Goal: Task Accomplishment & Management: Use online tool/utility

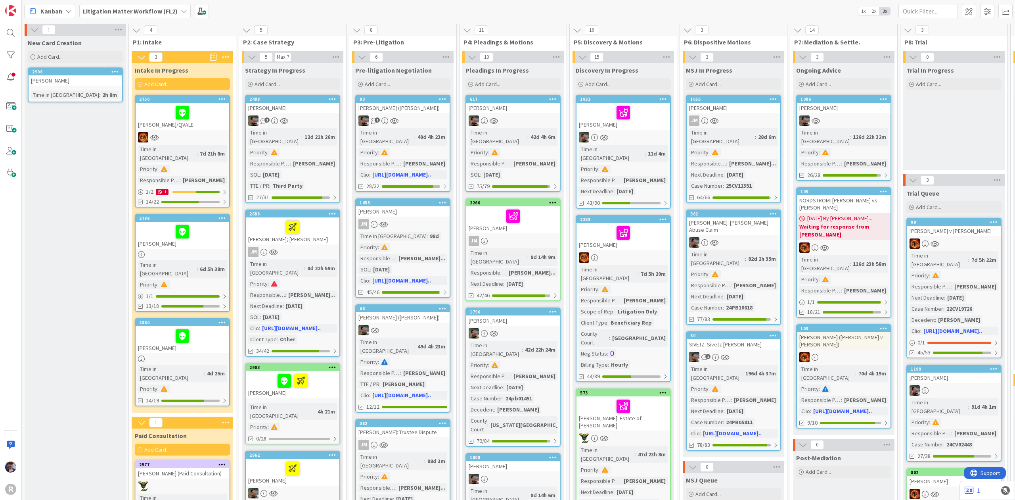
click at [149, 10] on b "Litigation Matter Workflow (FL2)" at bounding box center [130, 11] width 95 height 8
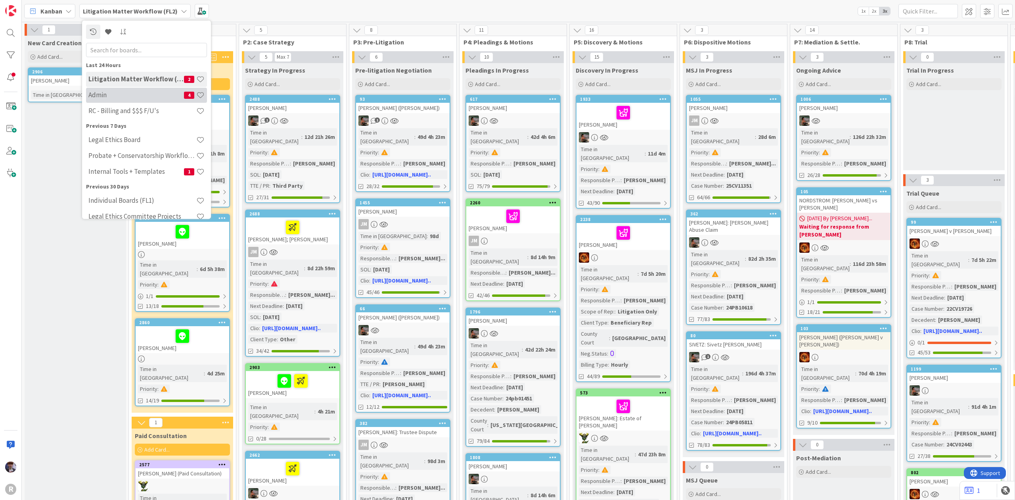
click at [141, 92] on h4 "Admin" at bounding box center [136, 95] width 96 height 8
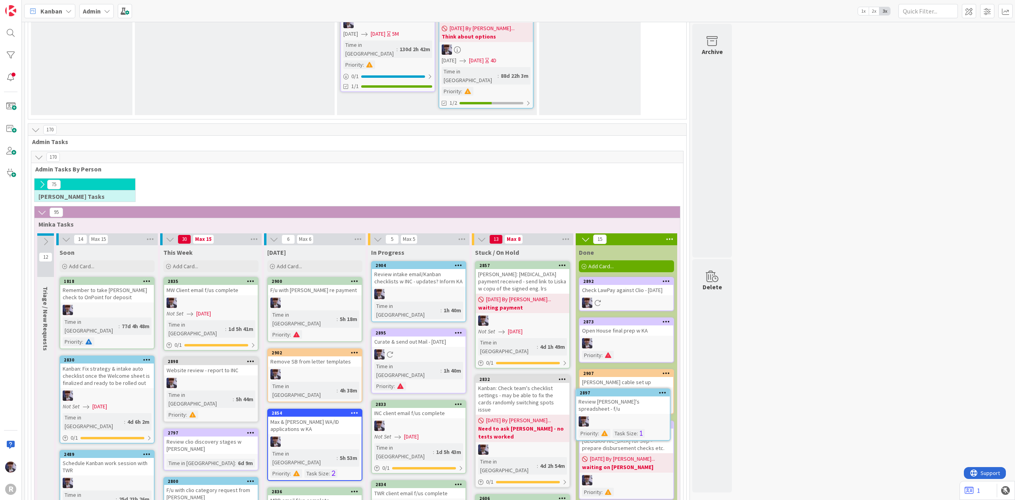
scroll to position [1373, 0]
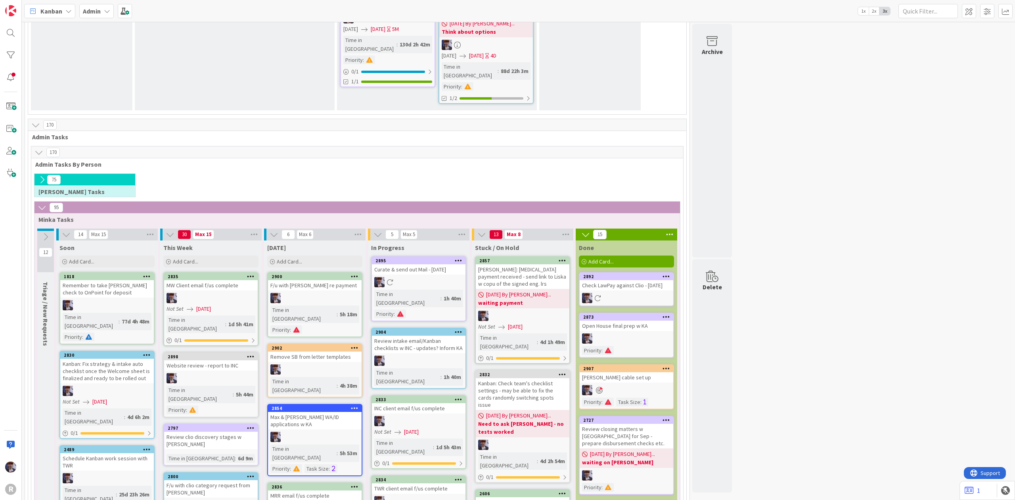
click at [459, 173] on div "75 [PERSON_NAME] Tasks" at bounding box center [357, 187] width 649 height 28
click at [664, 173] on div "75 [PERSON_NAME] Tasks" at bounding box center [357, 187] width 649 height 28
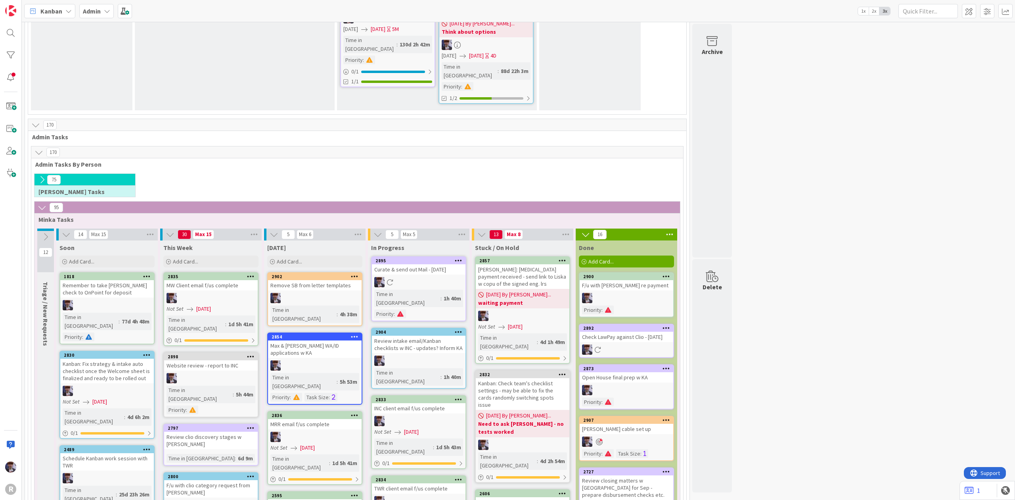
click at [626, 280] on div "F/u with [PERSON_NAME] re payment" at bounding box center [627, 285] width 94 height 10
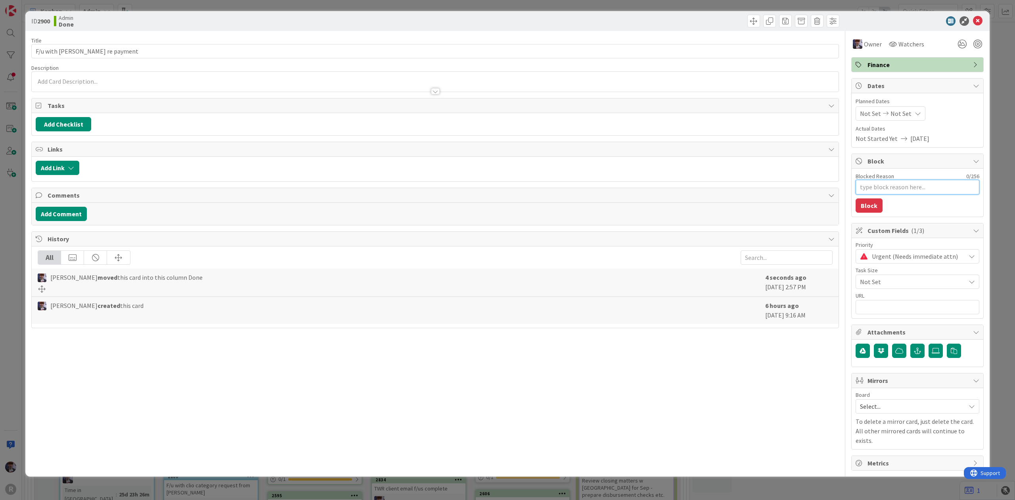
click at [902, 189] on textarea "Blocked Reason" at bounding box center [918, 187] width 124 height 15
type textarea "x"
type textarea "le"
type textarea "x"
type textarea "lef"
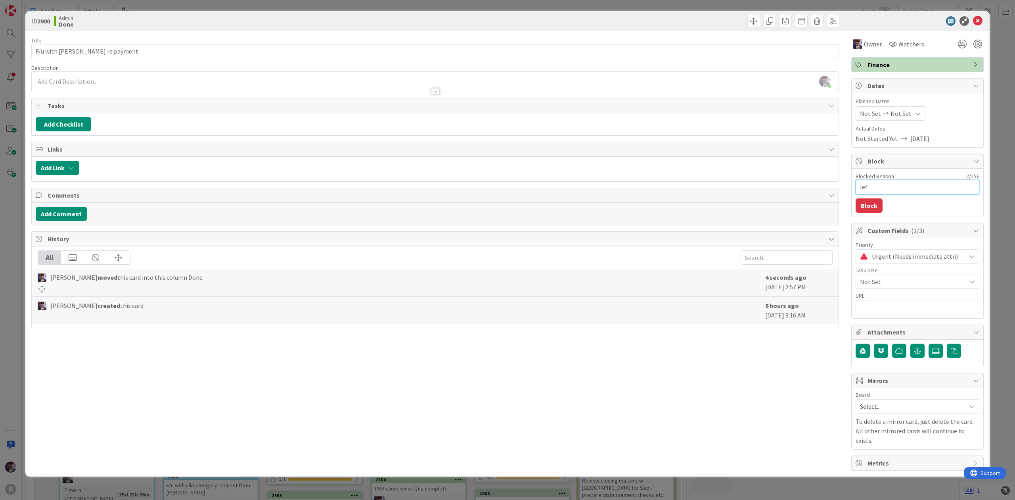
type textarea "x"
type textarea "left"
type textarea "x"
type textarea "left"
type textarea "x"
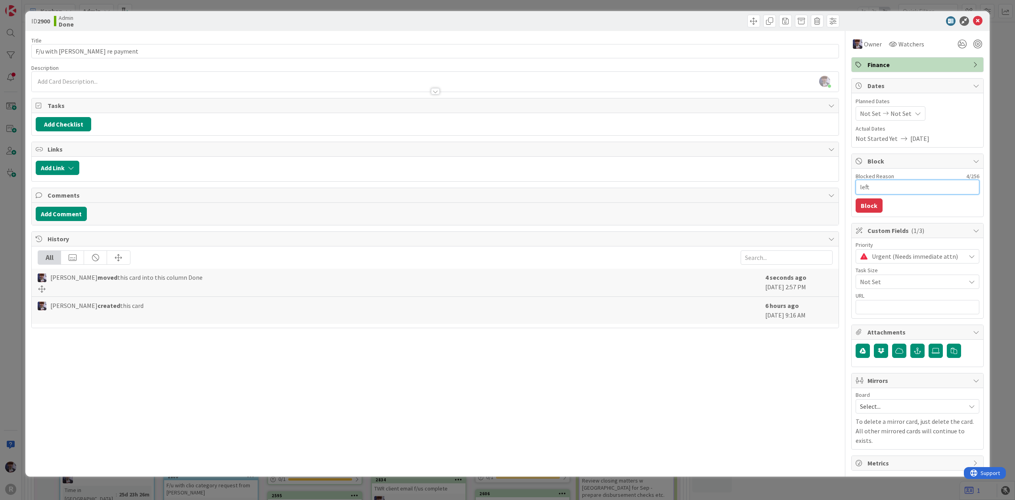
type textarea "left a"
type textarea "x"
type textarea "left a"
type textarea "x"
type textarea "left a v"
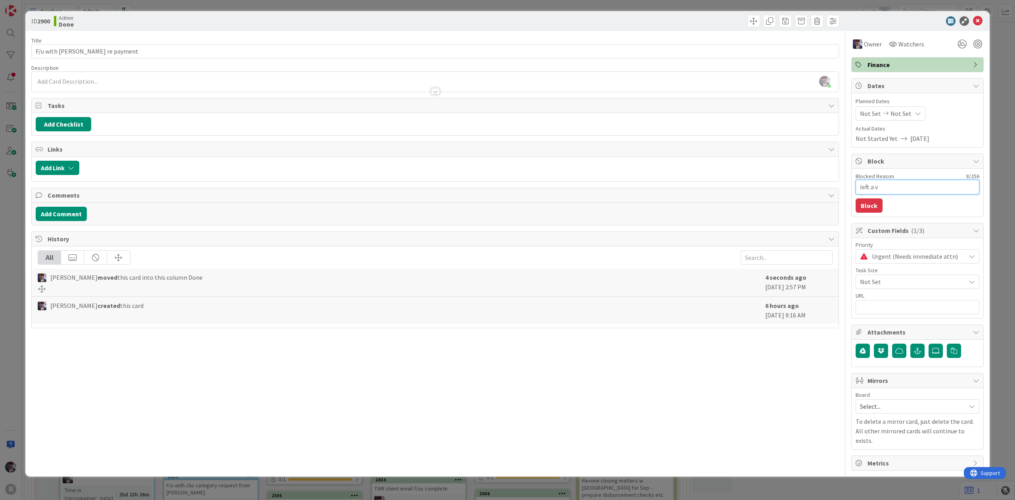
type textarea "x"
type textarea "left a v/"
type textarea "x"
type textarea "left a v/m"
click at [878, 205] on button "Block" at bounding box center [869, 205] width 27 height 14
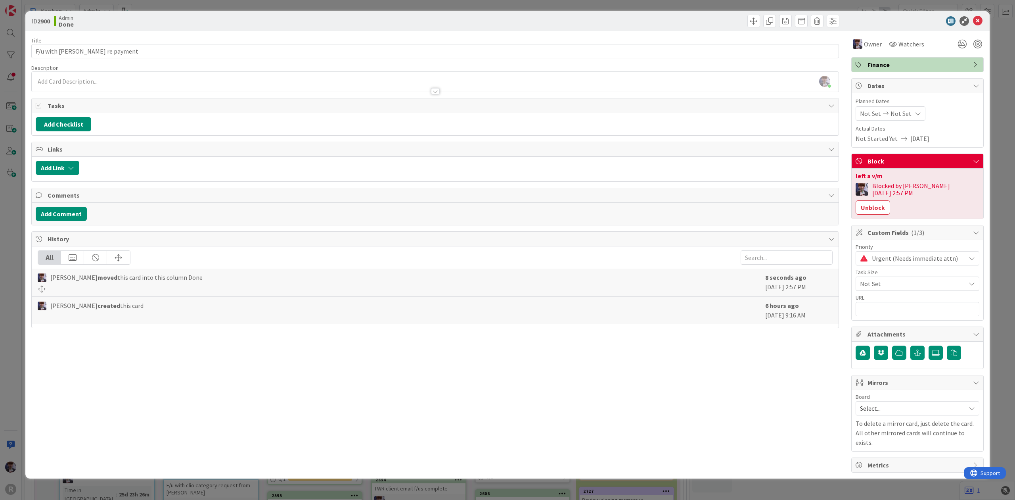
click at [1013, 136] on div "ID 2900 Admin Done Title 26 / 128 F/u with [PERSON_NAME] re payment Description…" at bounding box center [507, 250] width 1015 height 500
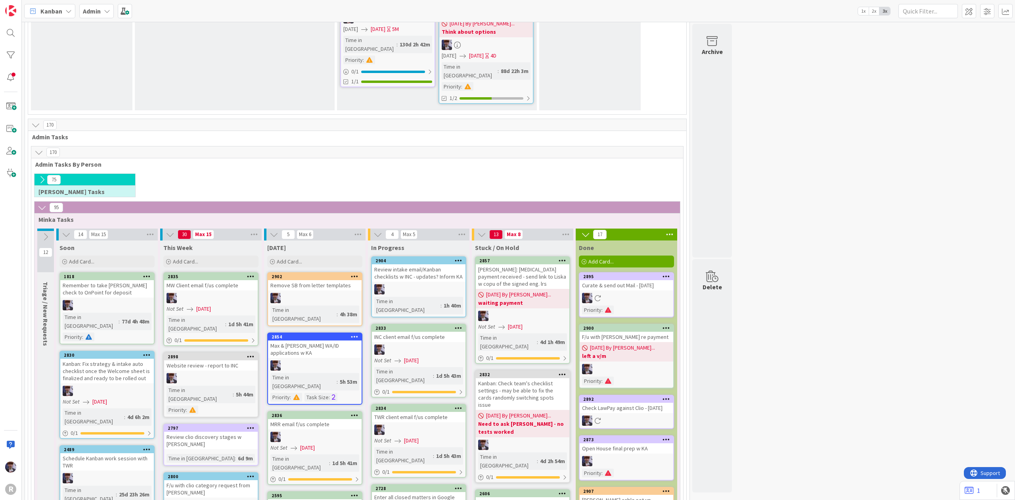
click at [419, 264] on div "Review intake email/Kanban checklists w INC - updates? Inform KA" at bounding box center [419, 272] width 94 height 17
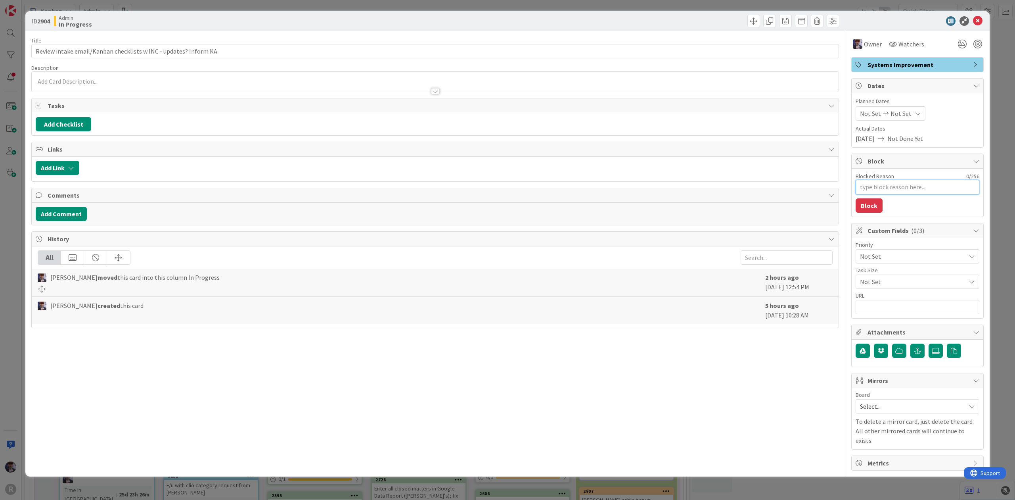
click at [902, 182] on textarea "Blocked Reason" at bounding box center [918, 187] width 124 height 15
type textarea "x"
type textarea "K"
type textarea "x"
type textarea "KA"
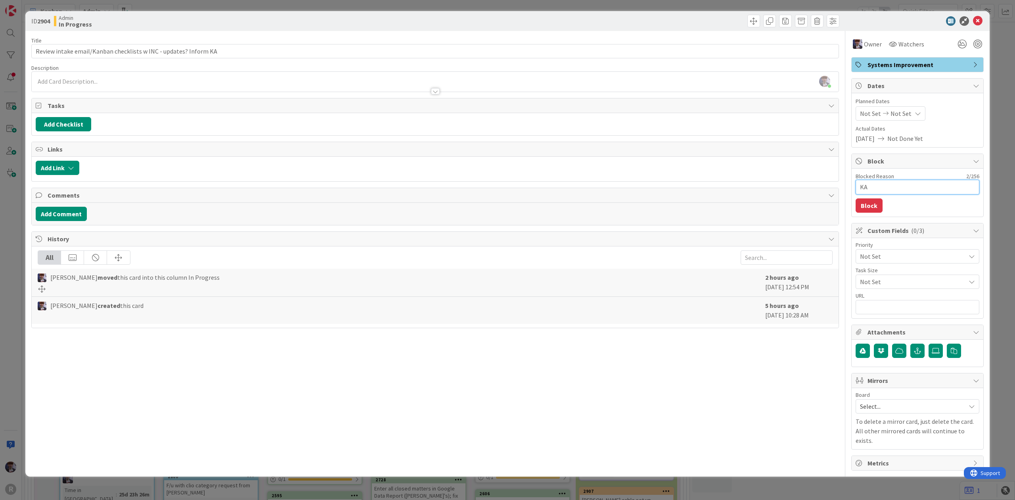
type textarea "x"
type textarea "KA"
type textarea "x"
type textarea "KA s"
type textarea "x"
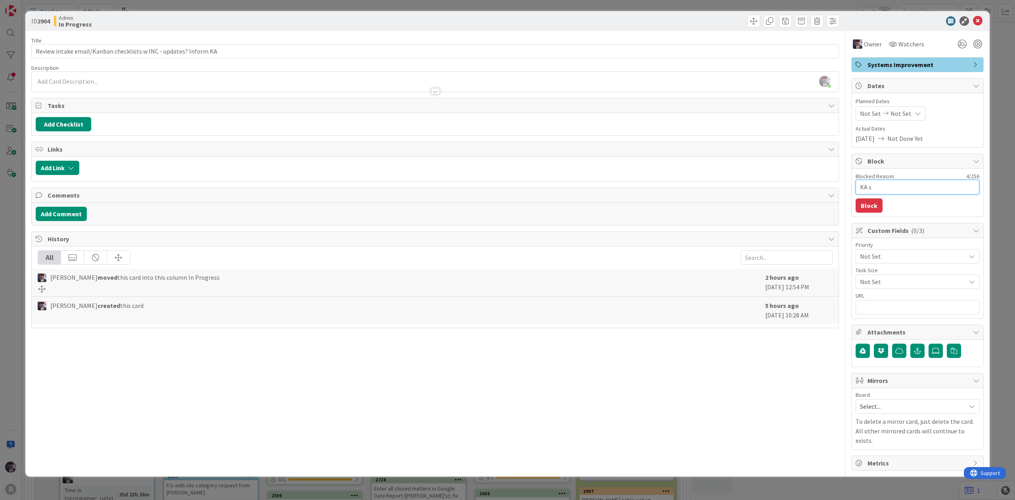
type textarea "KA"
type textarea "x"
type textarea "KA f"
type textarea "x"
type textarea "KA f/"
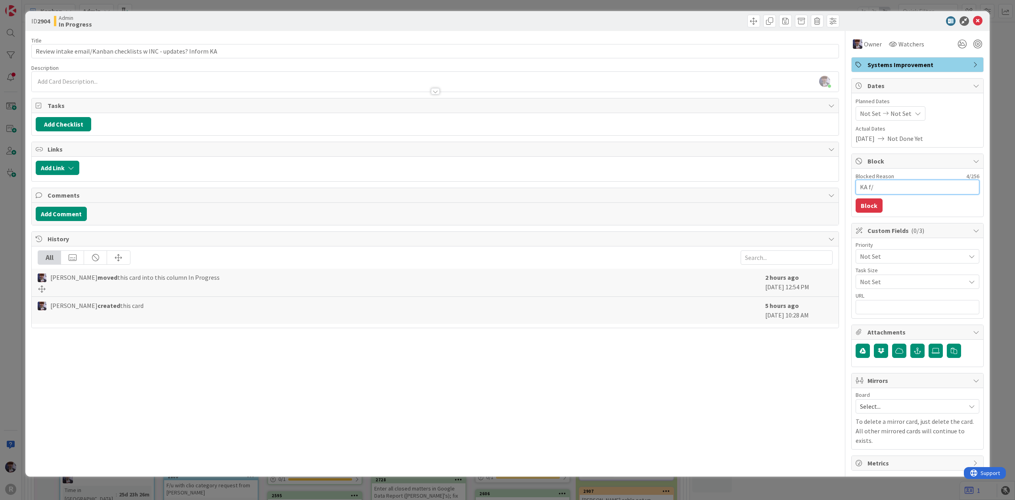
type textarea "x"
type textarea "KA f/u"
type textarea "x"
type textarea "KA f/u"
type textarea "x"
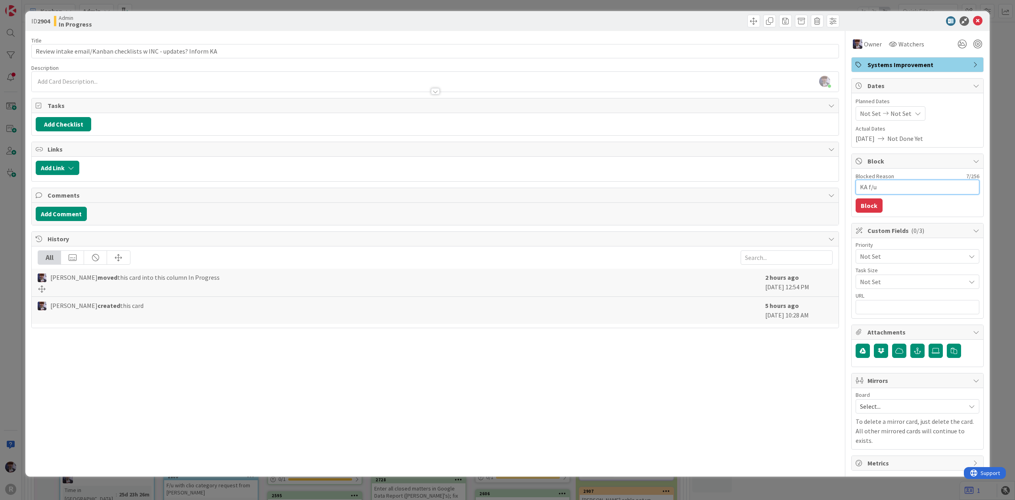
type textarea "KA f/u q"
type textarea "x"
type textarea "KA f/u qu"
type textarea "x"
type textarea "KA f/u que"
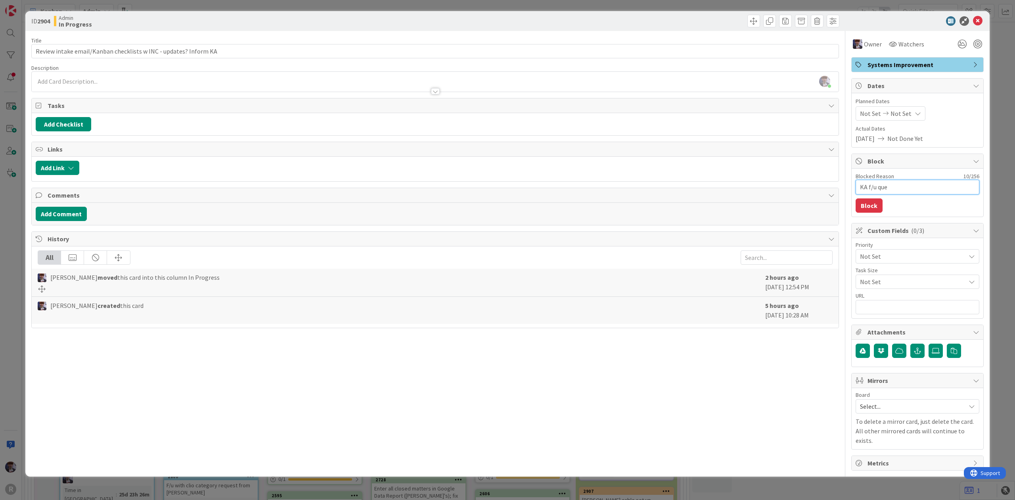
type textarea "x"
type textarea "KA f/u ques"
type textarea "x"
type textarea "KA f/u quest"
type textarea "x"
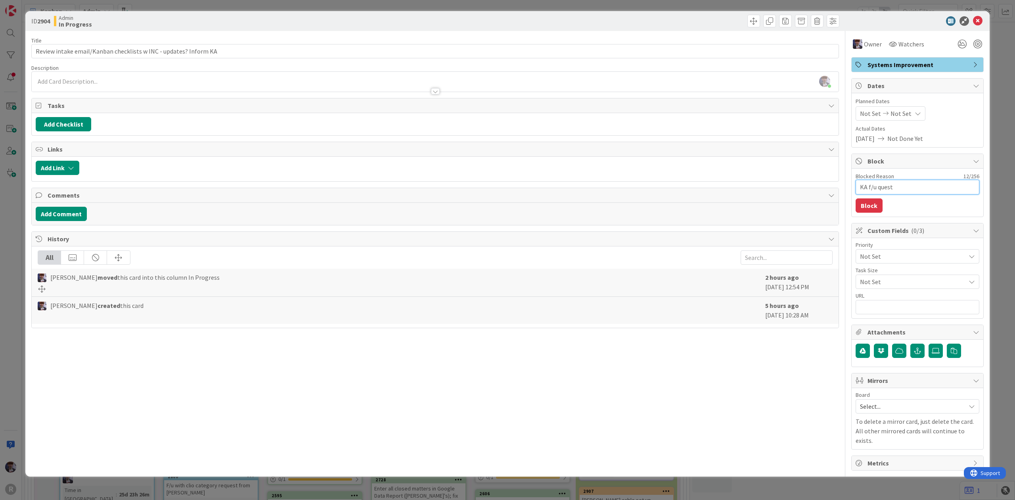
type textarea "KA f/u questi"
type textarea "x"
type textarea "KA f/u questio"
type textarea "x"
type textarea "KA f/u question"
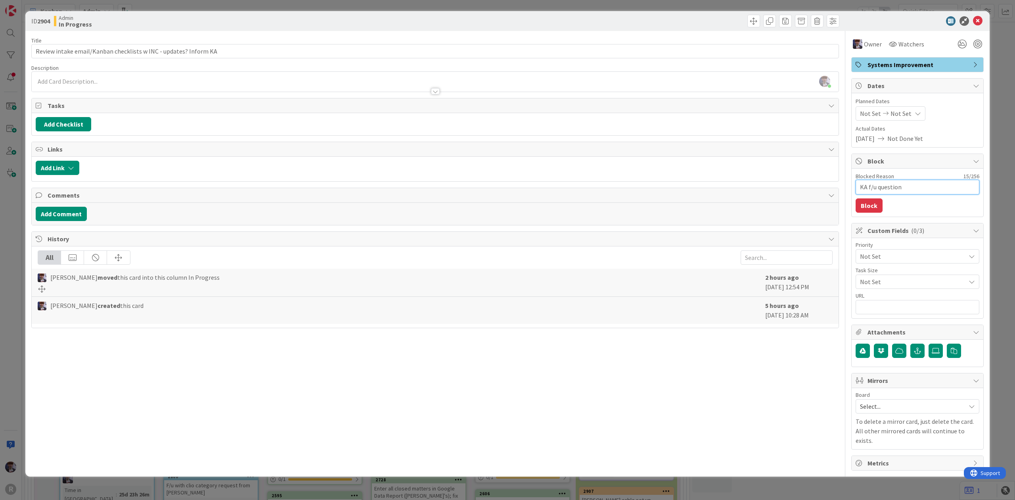
type textarea "x"
type textarea "KA f/u questions"
type textarea "x"
type textarea "KA f/u questions t"
type textarea "x"
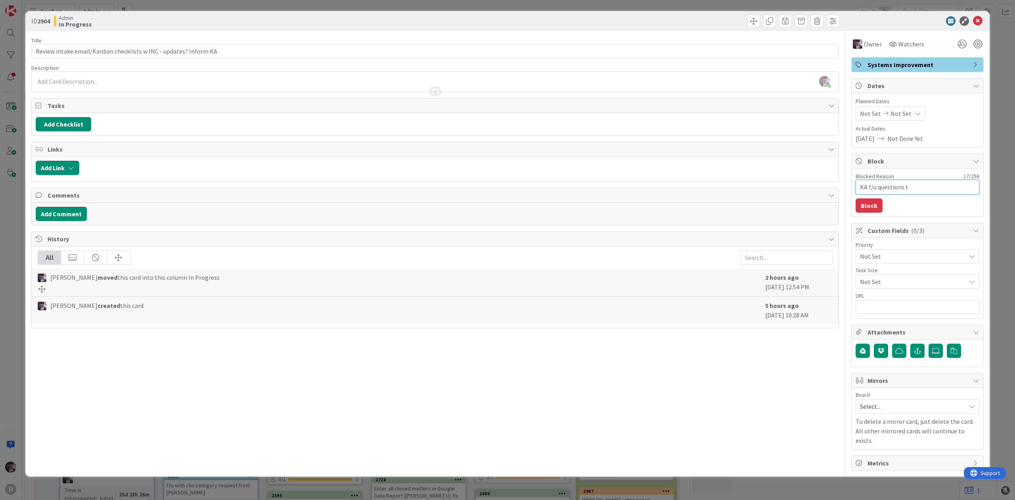
type textarea "KA f/u questions to"
type textarea "x"
type textarea "KA f/u questions to"
type textarea "x"
type textarea "KA f/u questions to I"
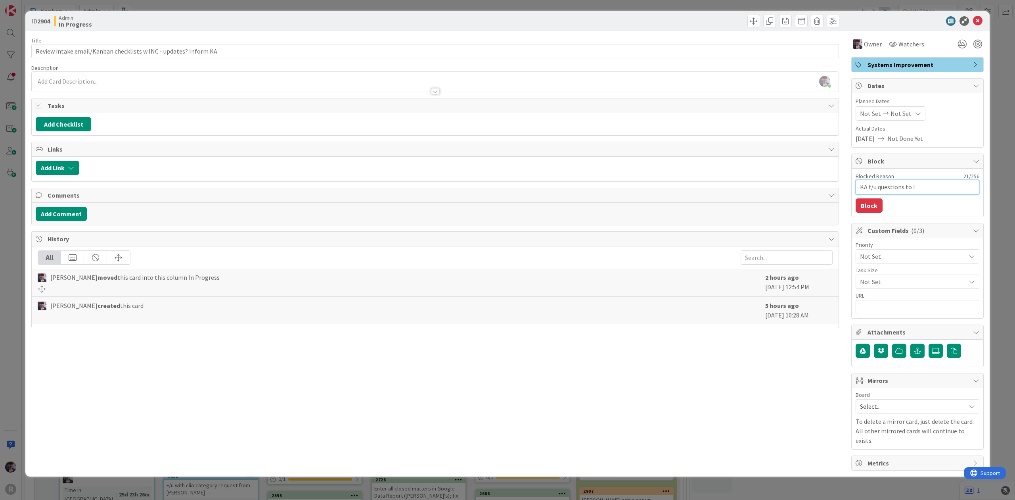
type textarea "x"
type textarea "KA f/u questions to IN"
type textarea "x"
type textarea "KA f/u questions to INC"
type textarea "x"
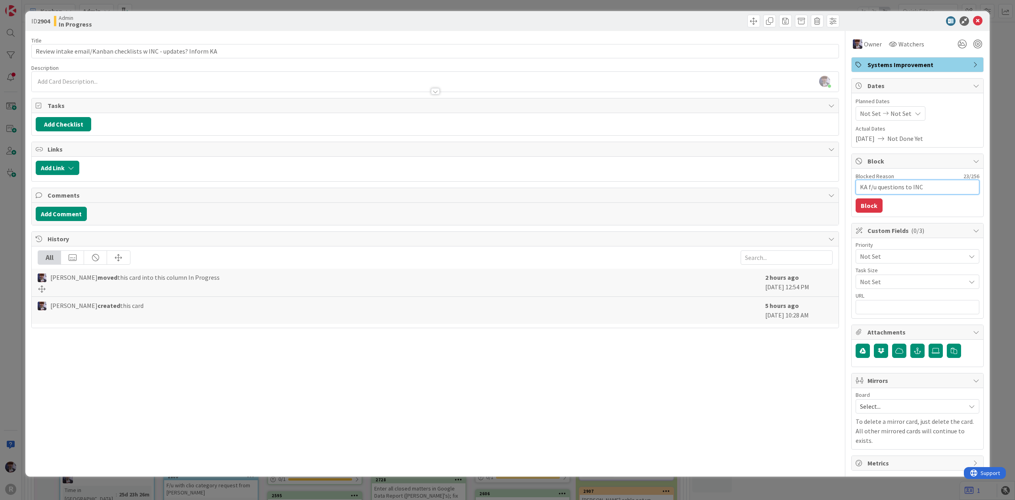
type textarea "KA f/u questions to INC"
type textarea "x"
type textarea "KA f/u questions to INC -"
type textarea "x"
type textarea "KA f/u questions to INC -"
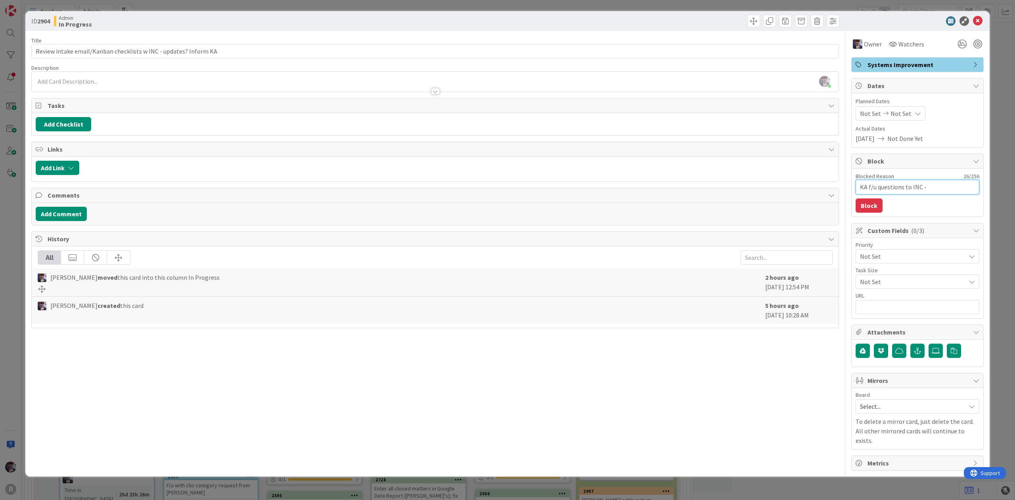
type textarea "x"
type textarea "KA f/u questions to INC - sh"
type textarea "x"
type textarea "KA f/u questions to INC - sho"
type textarea "x"
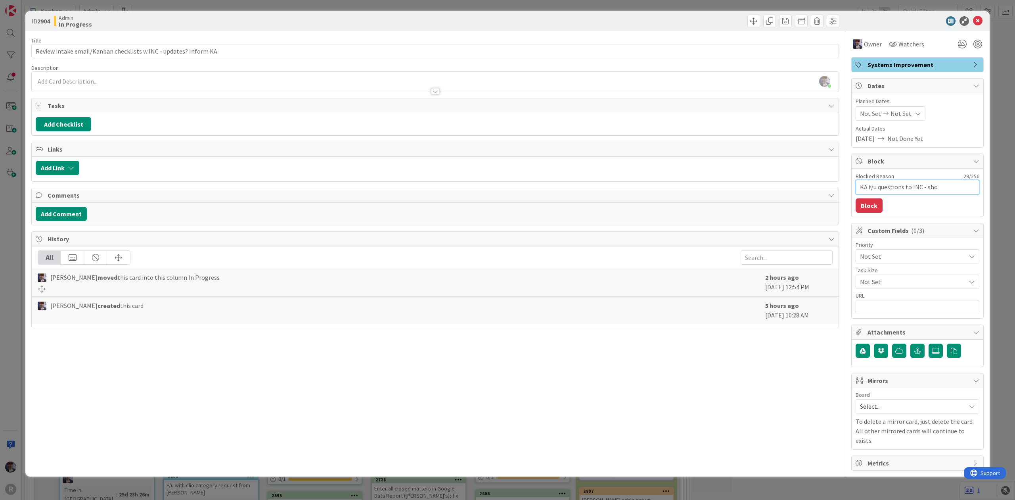
type textarea "KA f/u questions to INC - shou"
type textarea "x"
type textarea "KA f/u questions to INC - shoul"
type textarea "x"
type textarea "KA f/u questions to INC - should"
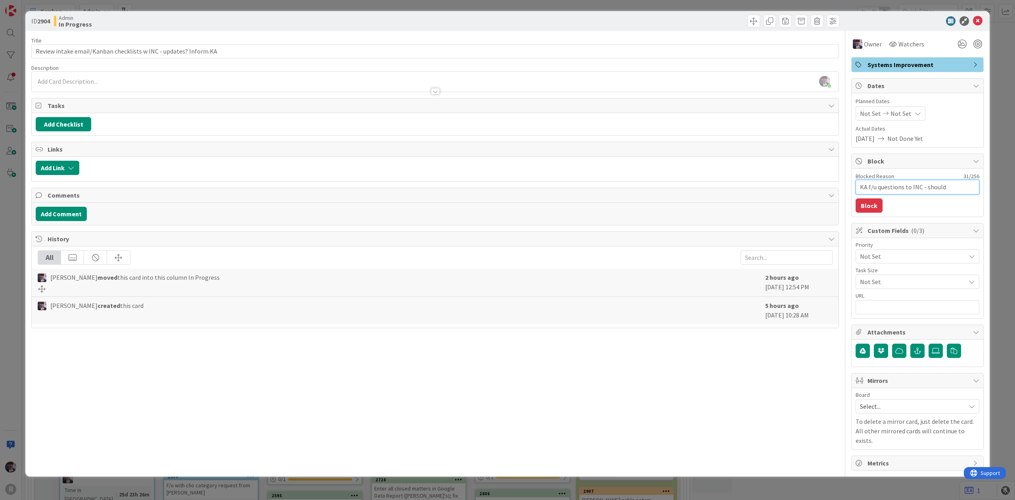
type textarea "x"
type textarea "KA f/u questions to INC - should"
type textarea "x"
type textarea "KA f/u questions to INC - should d"
type textarea "x"
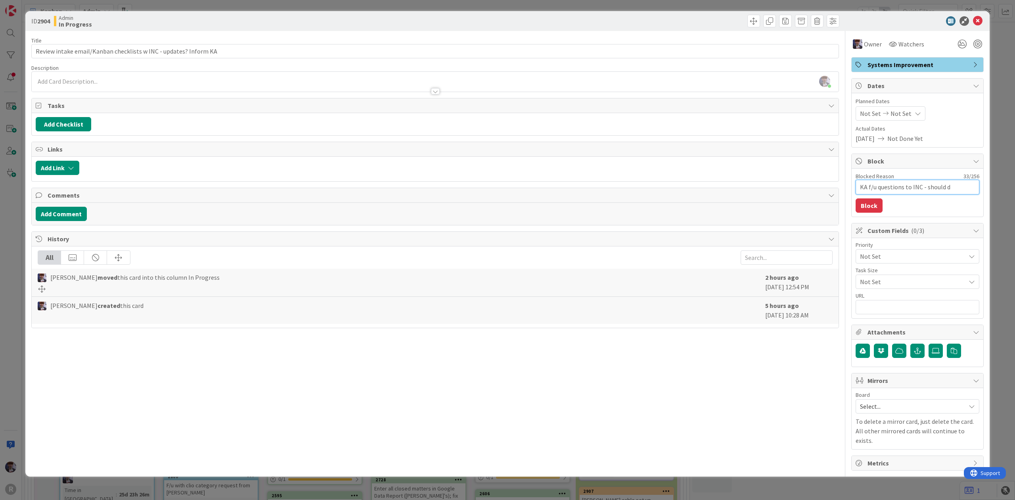
type textarea "KA f/u questions to INC - should di"
type textarea "x"
type textarea "KA f/u questions to INC - should dis"
type textarea "x"
type textarea "KA f/u questions to INC - should disc"
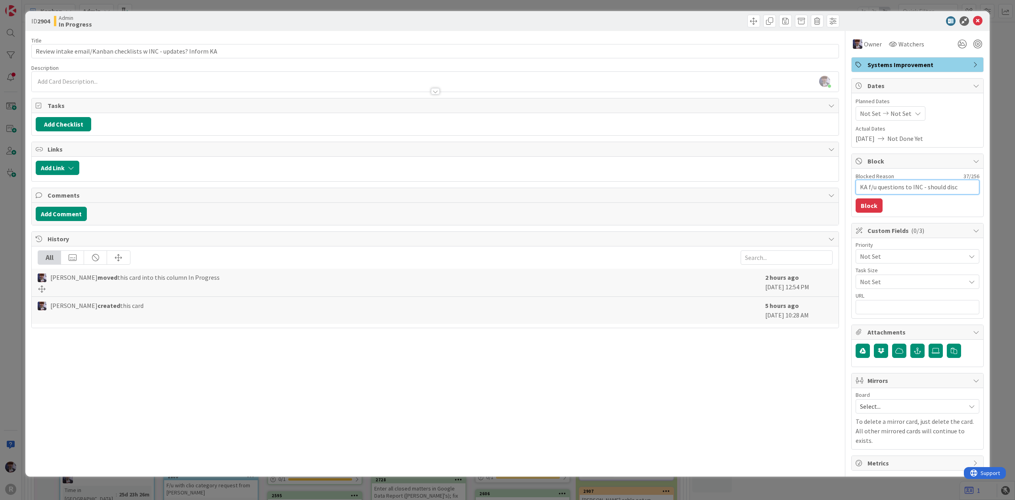
type textarea "x"
type textarea "KA f/u questions to INC - should discu"
type textarea "x"
type textarea "KA f/u questions to INC - should discus"
type textarea "x"
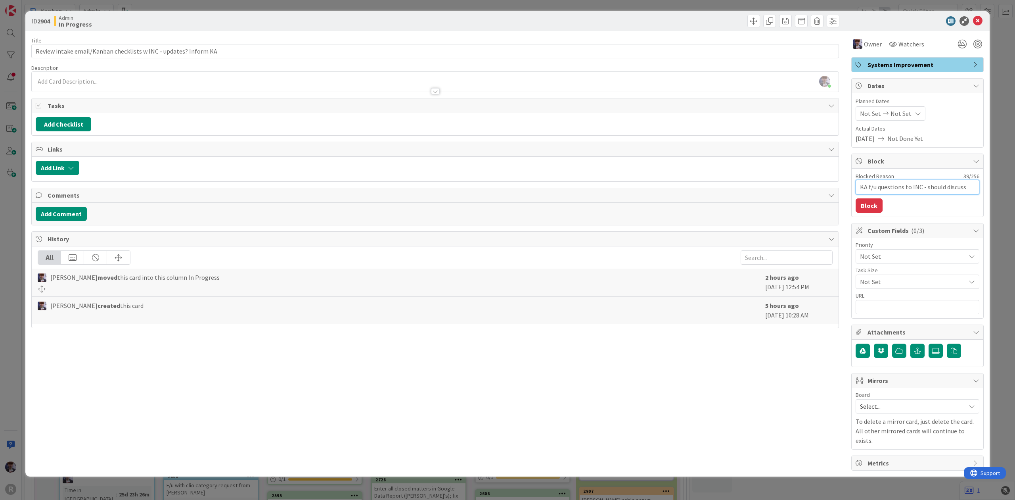
type textarea "KA f/u questions to INC - should discuss"
type textarea "x"
type textarea "KA f/u questions to INC - should discuss i"
type textarea "x"
type textarea "KA f/u questions to INC - should discuss in"
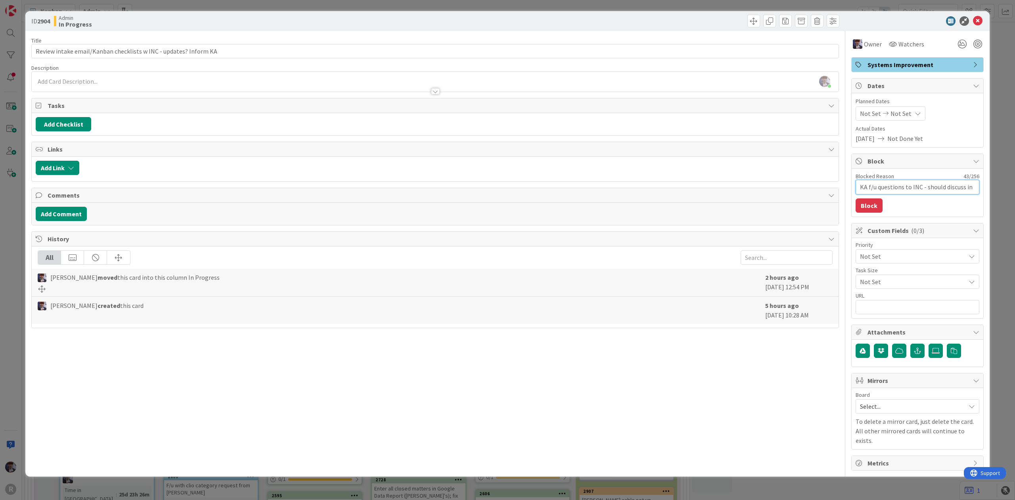
type textarea "x"
type textarea "KA f/u questions to INC - should discuss in"
type textarea "x"
type textarea "KA f/u questions to INC - should discuss in a"
type textarea "x"
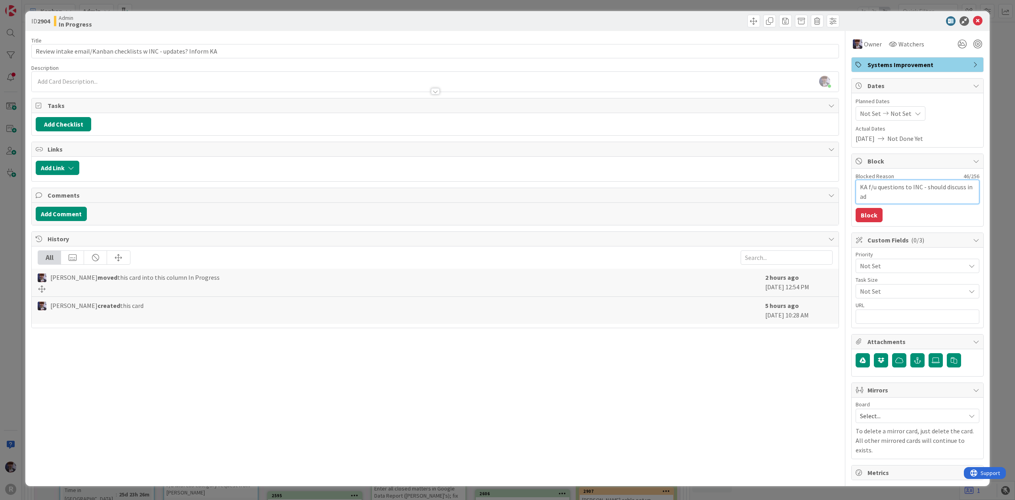
type textarea "KA f/u questions to INC - should discuss in adm"
type textarea "x"
type textarea "KA f/u questions to INC - should discuss in admi"
type textarea "x"
type textarea "KA f/u questions to INC - should discuss in admin"
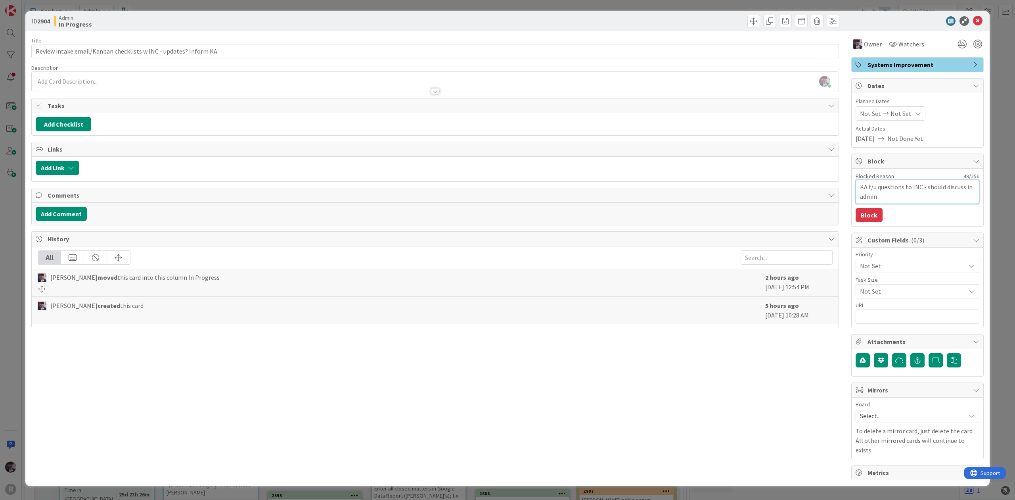
type textarea "x"
type textarea "KA f/u questions to INC - should discuss in admin"
type textarea "x"
type textarea "KA f/u questions to INC - should discuss in admin m"
type textarea "x"
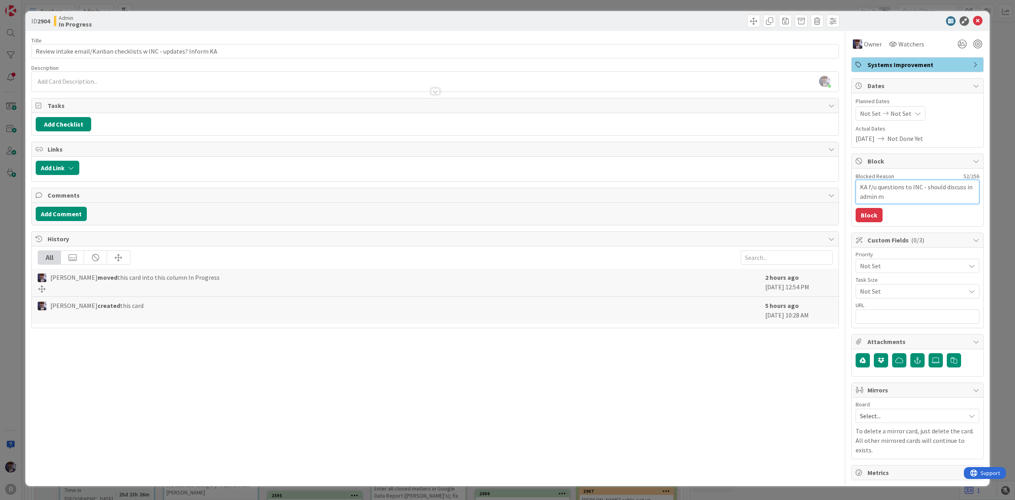
type textarea "KA f/u questions to INC - should discuss in admin me"
type textarea "x"
type textarea "KA f/u questions to INC - should discuss in admin mee"
type textarea "x"
type textarea "KA f/u questions to INC - should discuss in admin meet"
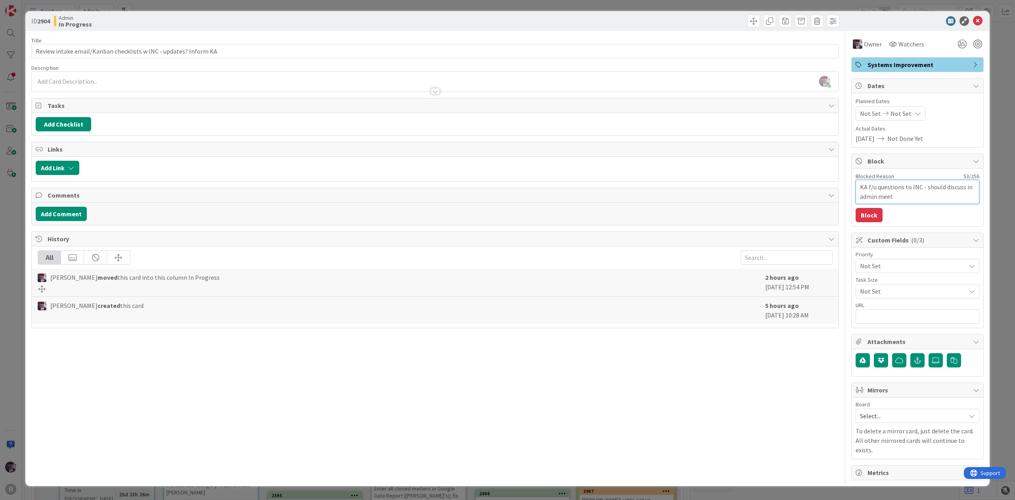
type textarea "x"
type textarea "KA f/u questions to INC - should discuss in admin meeti"
type textarea "x"
type textarea "KA f/u questions to INC - should discuss in admin meetin"
type textarea "x"
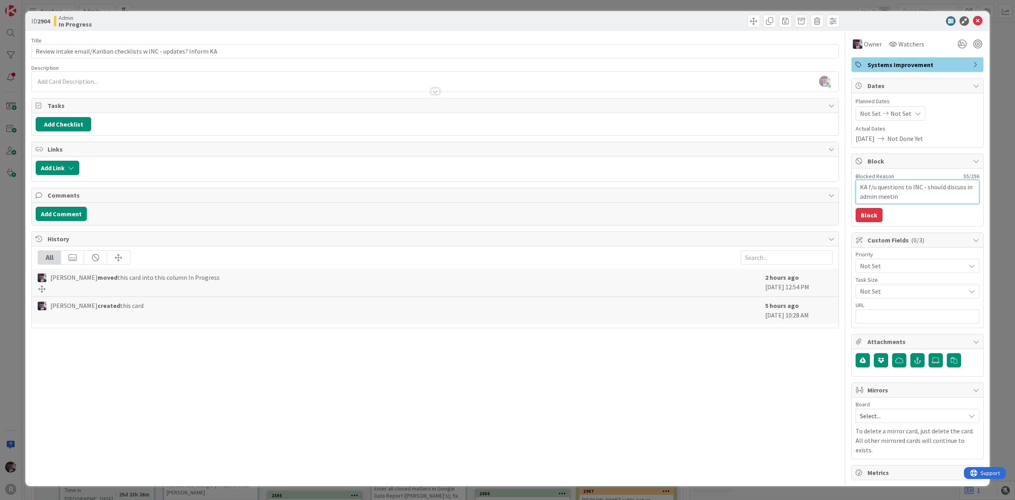
type textarea "KA f/u questions to INC - should discuss in admin meeting"
type textarea "x"
type textarea "KA f/u questions to INC - should discuss in admin meeting"
type textarea "x"
type textarea "KA f/u questions to INC - should discuss in admin meeting w"
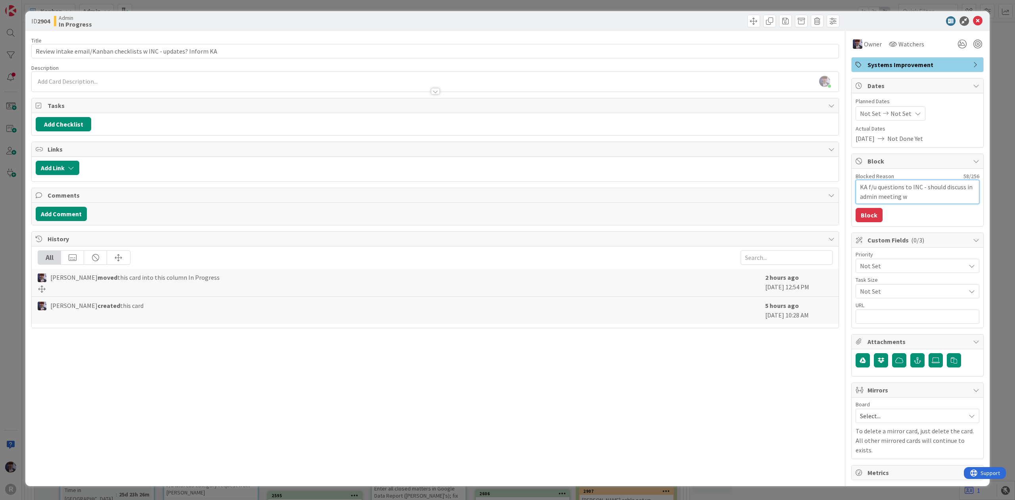
type textarea "x"
type textarea "KA f/u questions to INC - should discuss in admin meeting wi"
type textarea "x"
type textarea "KA f/u questions to INC - should discuss in admin meeting wit"
type textarea "x"
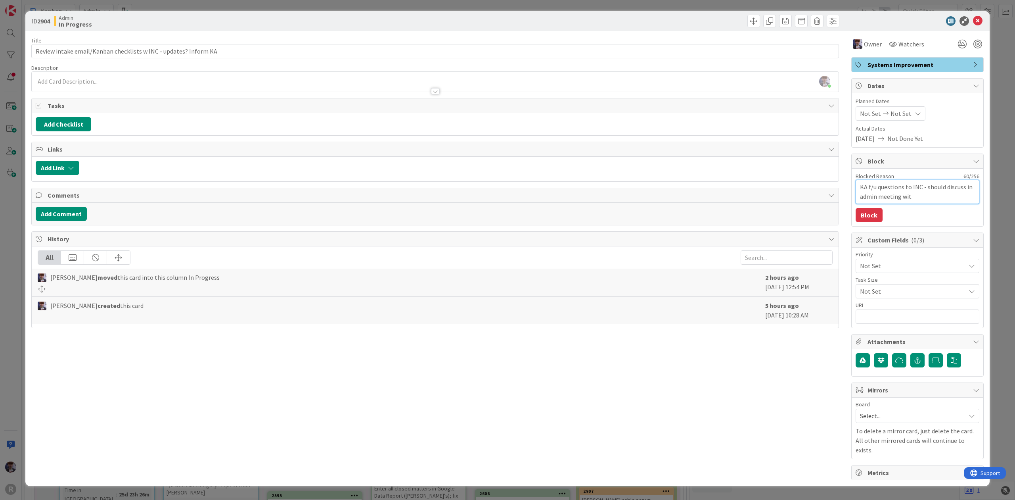
type textarea "KA f/u questions to INC - should discuss in admin meeting with"
type textarea "x"
type textarea "KA f/u questions to INC - should discuss in admin meeting with"
type textarea "x"
type textarea "KA f/u questions to INC - should discuss in admin meeting with T"
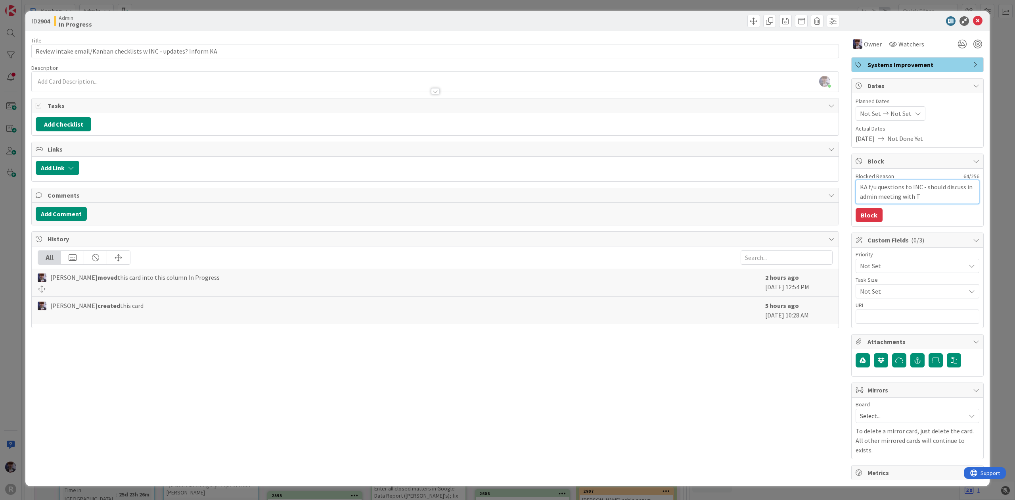
type textarea "x"
type textarea "KA f/u questions to INC - should discuss in admin meeting with TW"
type textarea "x"
type textarea "KA f/u questions to INC - should discuss in admin meeting with TWR"
type textarea "x"
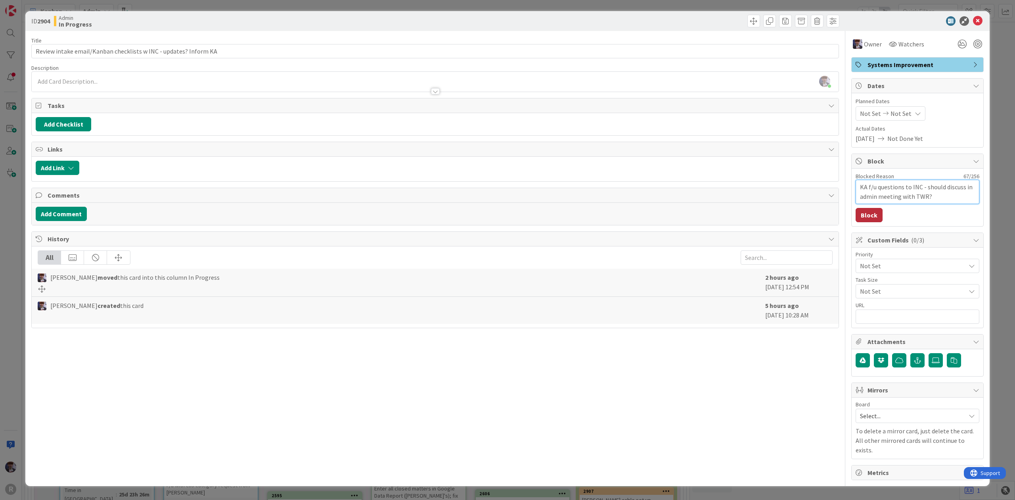
type textarea "KA f/u questions to INC - should discuss in admin meeting with TWR?"
click at [862, 216] on button "Block" at bounding box center [869, 215] width 27 height 14
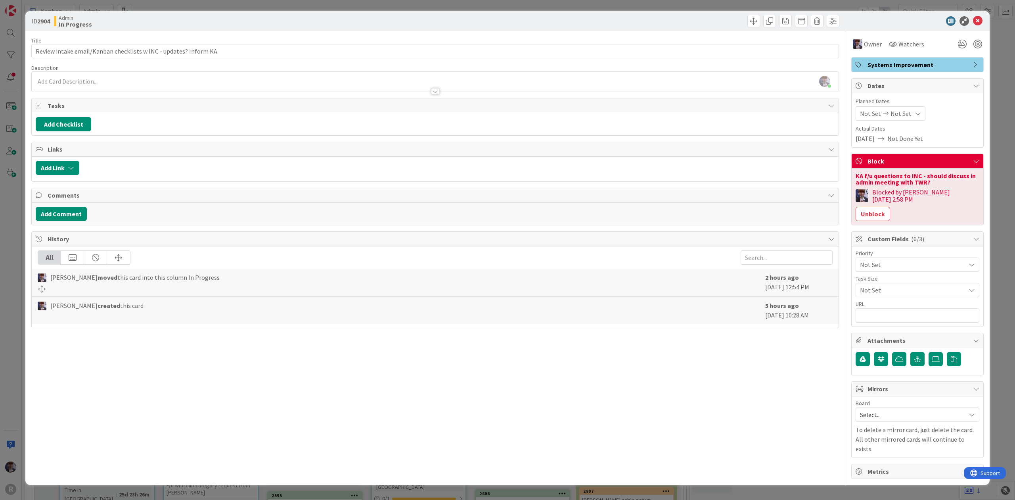
click at [1002, 150] on div "ID 2904 Admin In Progress Title 64 / 128 Review intake email/Kanban checklists …" at bounding box center [507, 250] width 1015 height 500
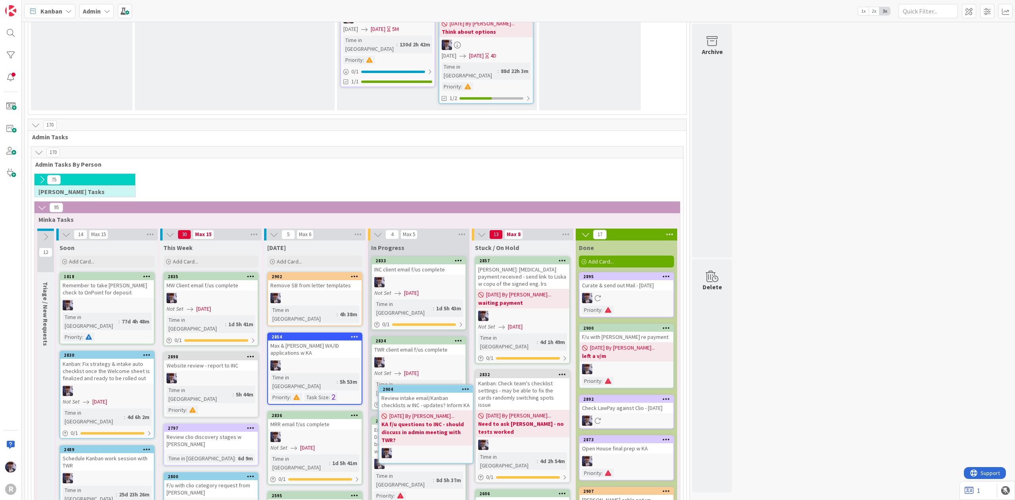
scroll to position [1385, 0]
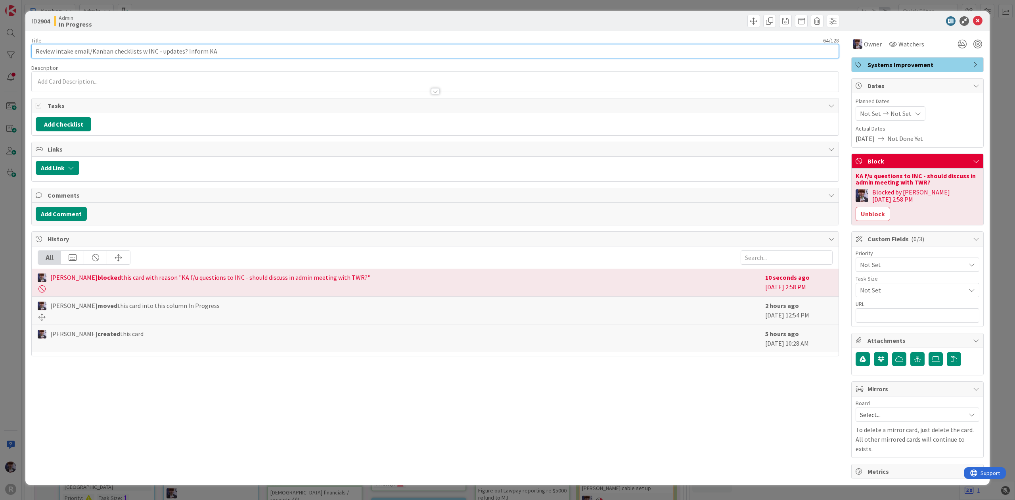
click at [88, 50] on input "Review intake email/Kanban checklists w INC - updates? Inform KA" at bounding box center [435, 51] width 808 height 14
type input "Review intake email - new edits to the checklists/Kanban checklists w INC - upd…"
click at [5, 230] on div "ID 2904 Admin In Progress Title 94 / 128 Review intake email - new edits to the…" at bounding box center [507, 250] width 1015 height 500
